Goal: Check status: Check status

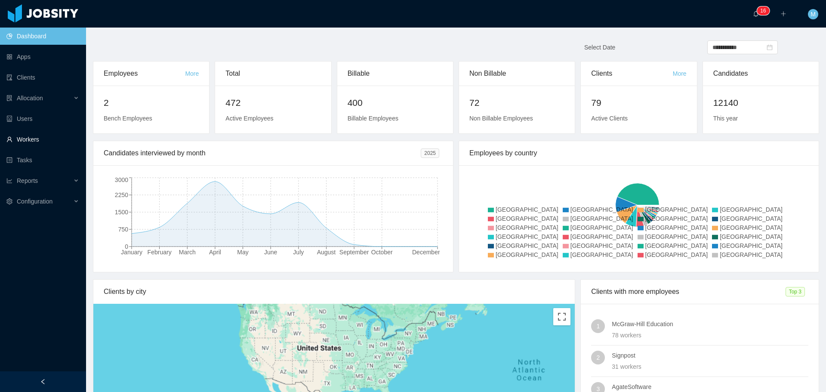
click at [30, 136] on link "Workers" at bounding box center [42, 139] width 73 height 17
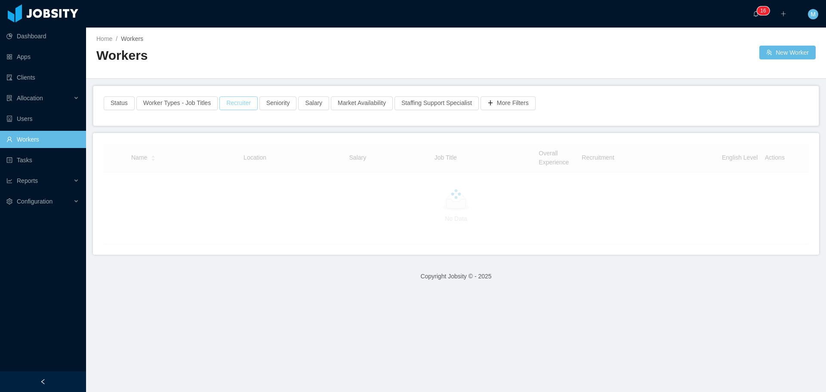
click at [224, 106] on button "Recruiter" at bounding box center [238, 103] width 38 height 14
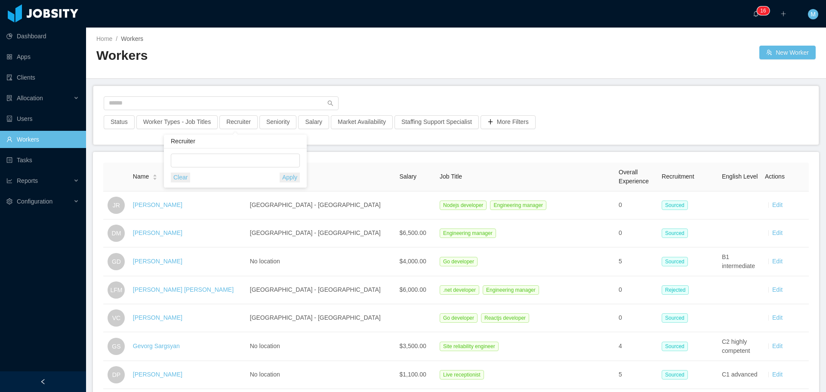
click at [215, 140] on div "Recruiter" at bounding box center [235, 142] width 143 height 14
click at [214, 158] on div at bounding box center [233, 160] width 121 height 13
type input "******"
click at [197, 178] on li "[PERSON_NAME]" at bounding box center [235, 178] width 129 height 14
click at [367, 150] on main "Home / Workers / Workers New Worker Status Worker Types - Job Titles Recruiter …" at bounding box center [456, 210] width 740 height 364
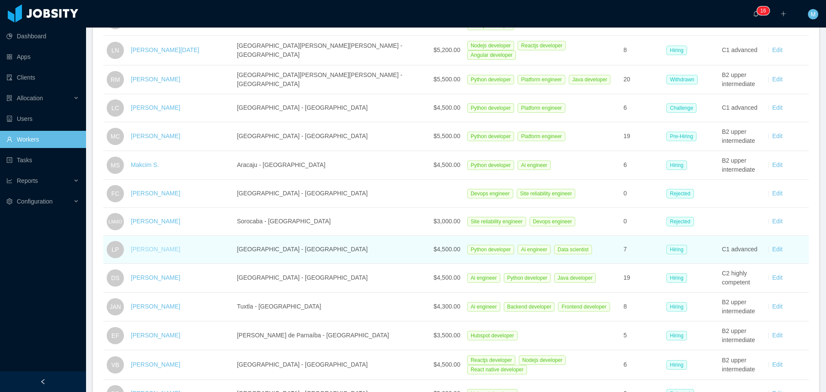
scroll to position [357, 0]
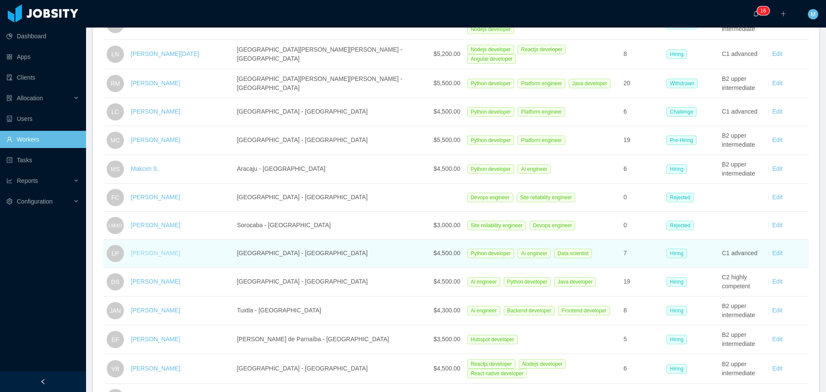
click at [154, 250] on link "[PERSON_NAME]" at bounding box center [155, 253] width 49 height 7
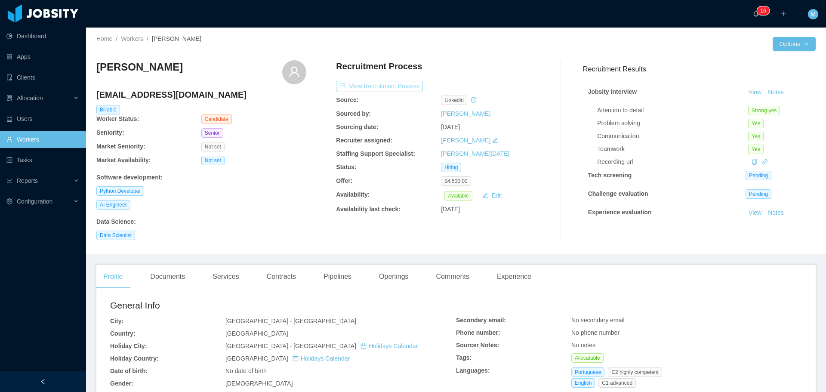
click at [382, 87] on button "View Recruitment Process" at bounding box center [379, 86] width 87 height 10
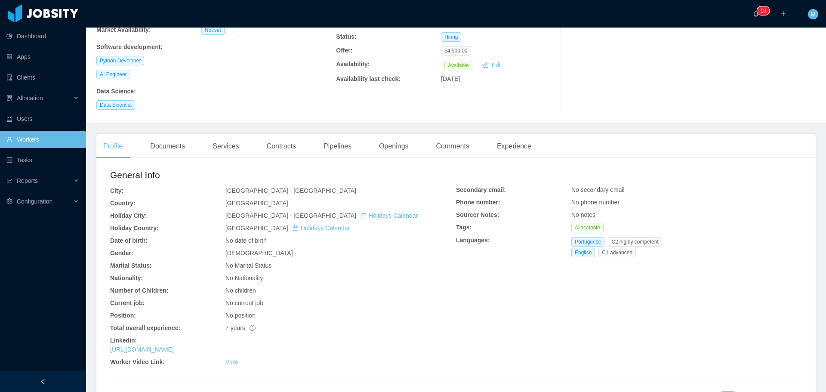
scroll to position [172, 0]
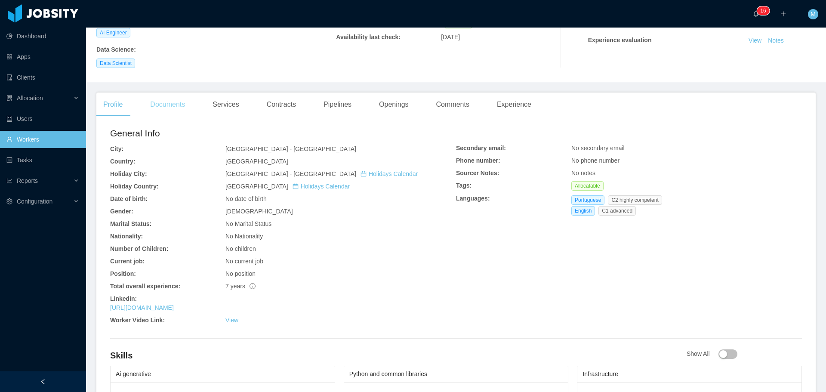
click at [182, 107] on div "Documents" at bounding box center [167, 105] width 49 height 24
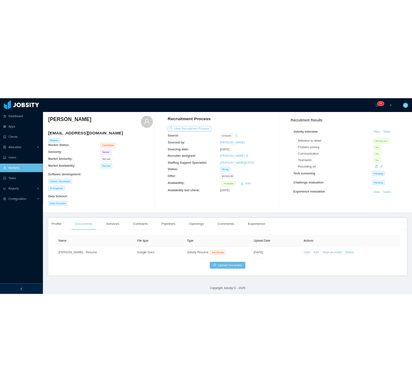
scroll to position [28, 0]
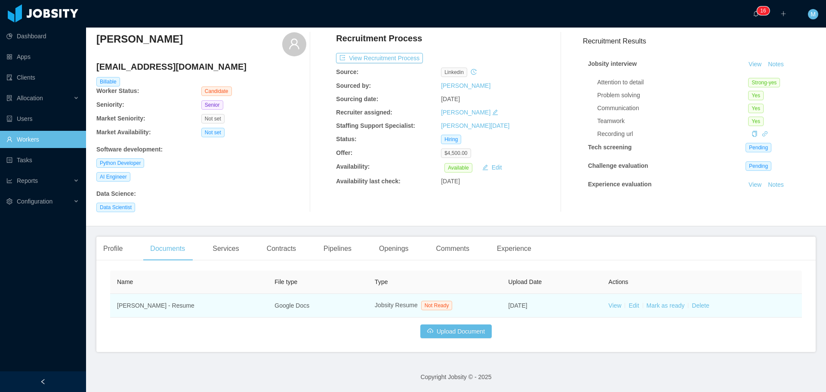
click at [318, 304] on td "Google Docs" at bounding box center [318, 306] width 100 height 24
click at [629, 306] on link "Edit" at bounding box center [634, 305] width 10 height 7
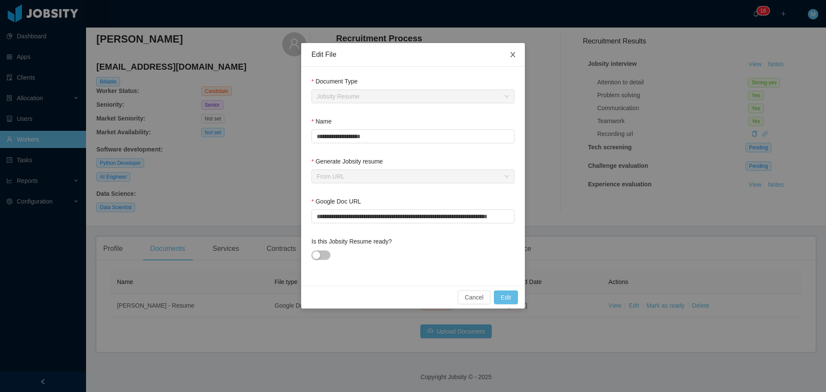
click at [513, 53] on icon "icon: close" at bounding box center [512, 54] width 7 height 7
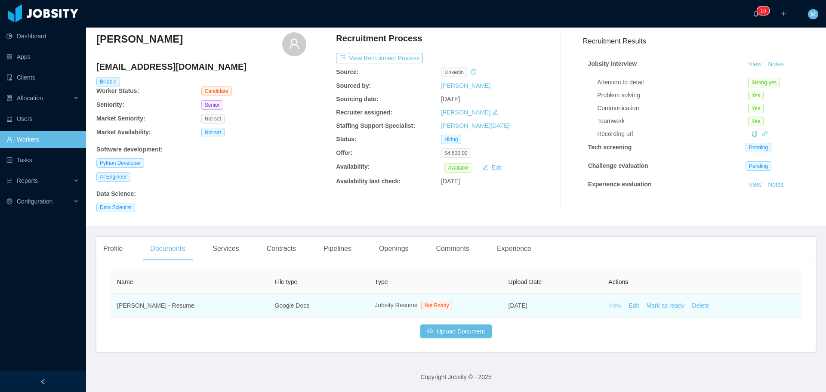
click at [610, 304] on link "View" at bounding box center [614, 305] width 13 height 7
